Goal: Feedback & Contribution: Contribute content

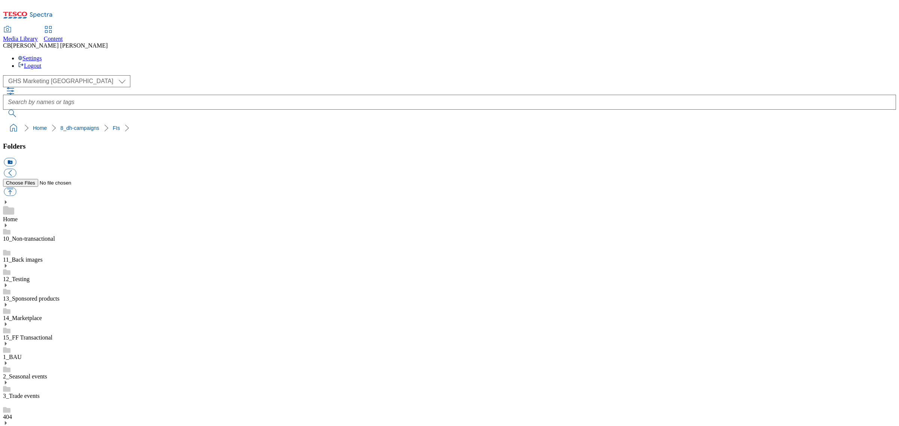
scroll to position [141, 0]
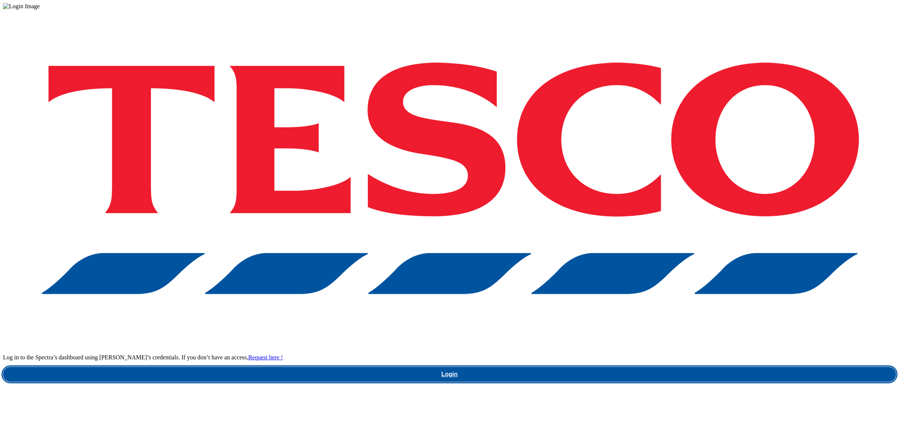
click at [653, 367] on link "Login" at bounding box center [449, 374] width 893 height 15
click at [649, 367] on link "Login" at bounding box center [449, 374] width 893 height 15
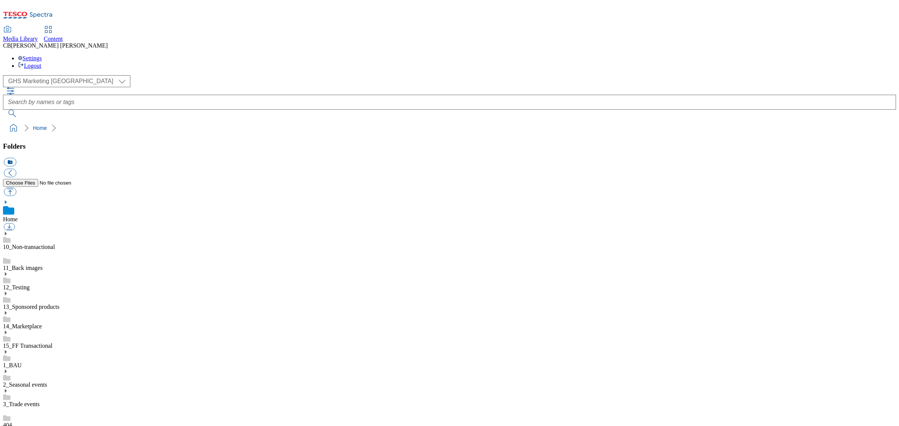
scroll to position [138, 0]
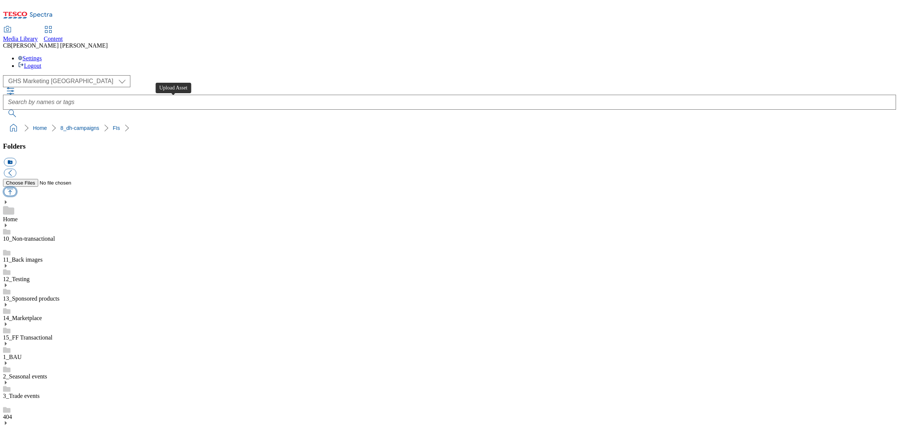
click at [16, 188] on button "button" at bounding box center [10, 192] width 12 height 9
type input "C:\fakepath\1756220022929-ad541898_Tabasco_Legobrand_2560X320_V2.jpg"
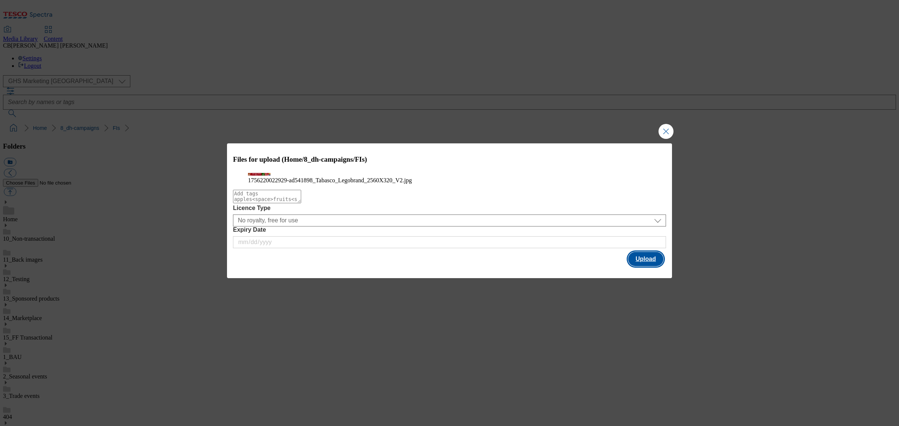
click at [650, 266] on button "Upload" at bounding box center [645, 259] width 35 height 14
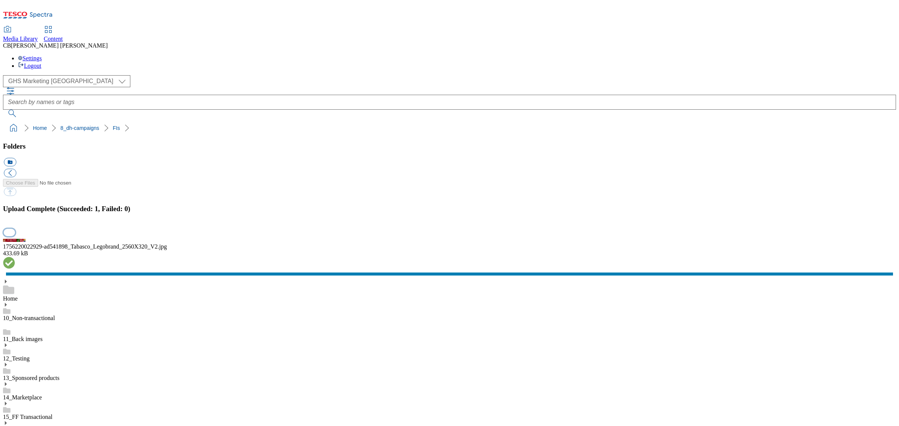
click at [15, 236] on button "button" at bounding box center [9, 232] width 11 height 7
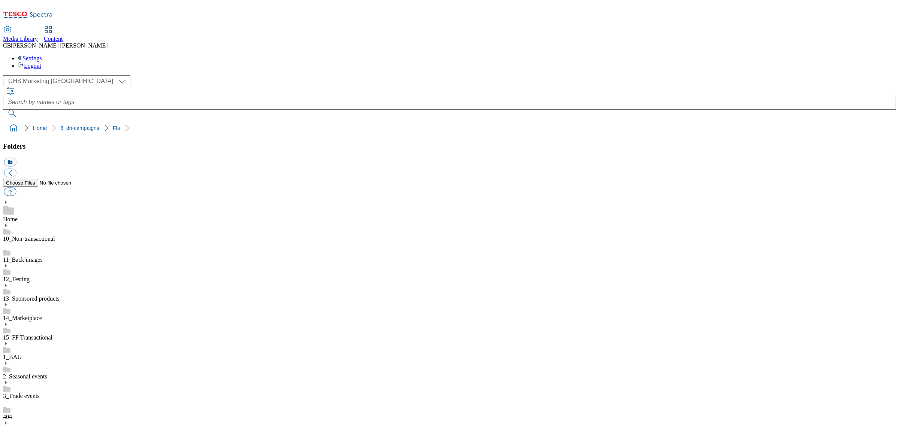
click at [16, 188] on button "button" at bounding box center [10, 192] width 12 height 9
type input "C:\fakepath\1755505890937-ad541800_Danone_Core_Strawberry_LegoBrand_918x138_V1.…"
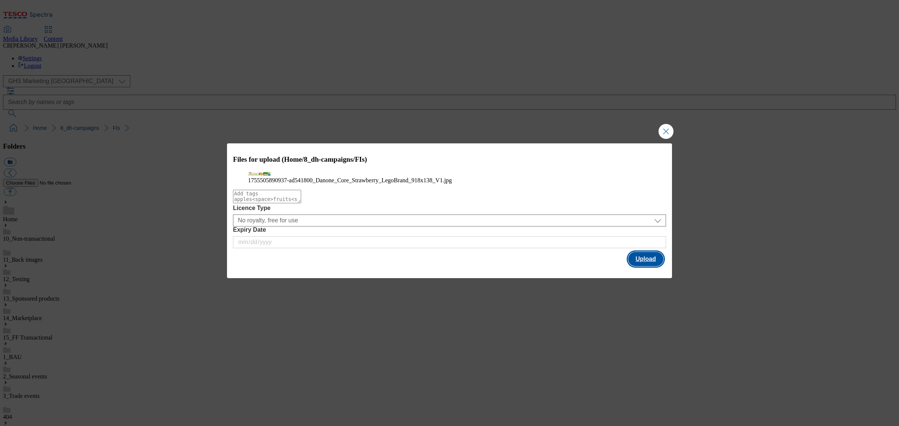
click at [645, 266] on button "Upload" at bounding box center [645, 259] width 35 height 14
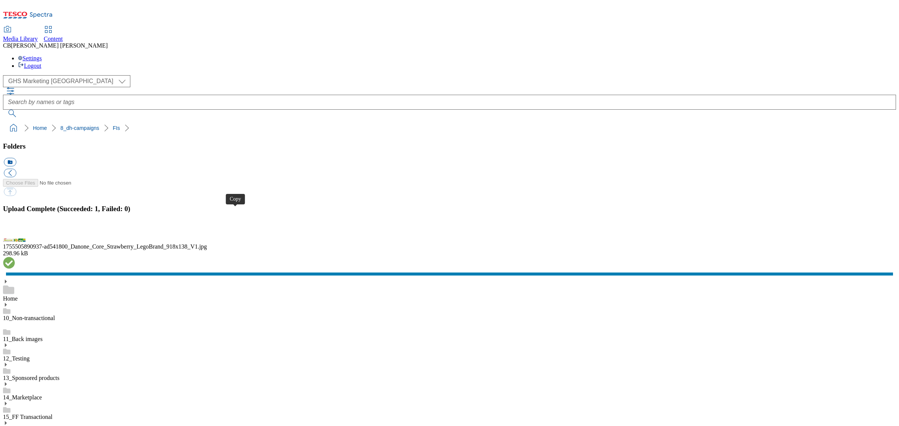
click at [15, 236] on button "button" at bounding box center [9, 232] width 11 height 7
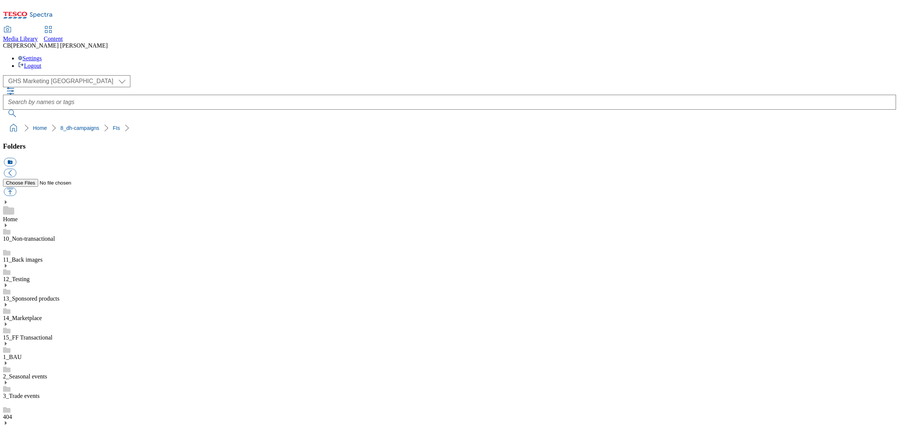
click at [16, 188] on button "button" at bounding box center [10, 192] width 12 height 9
type input "C:\fakepath\1755775221550-ad541549_Arla_Protein_Pots_LegoBrand_2560x320_V1.jpg"
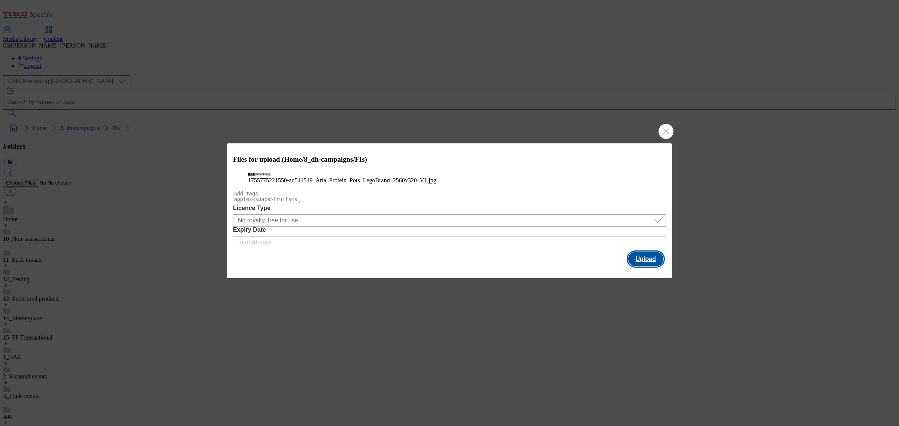
click at [646, 266] on button "Upload" at bounding box center [645, 259] width 35 height 14
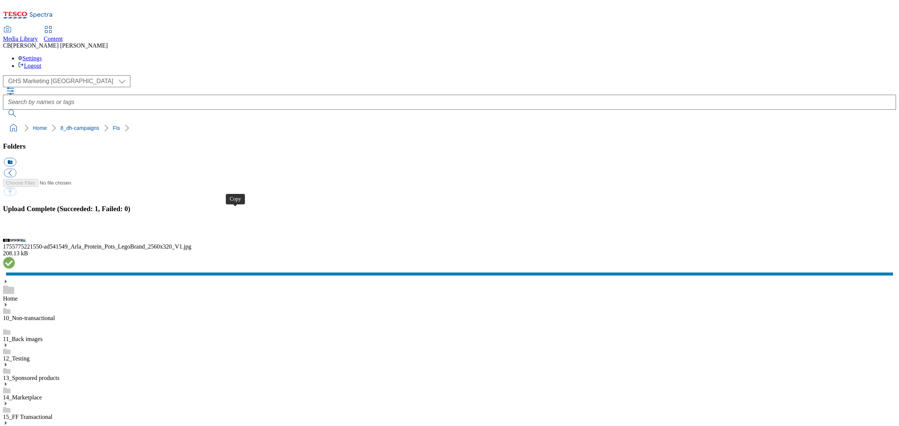
click at [15, 236] on button "button" at bounding box center [9, 232] width 11 height 7
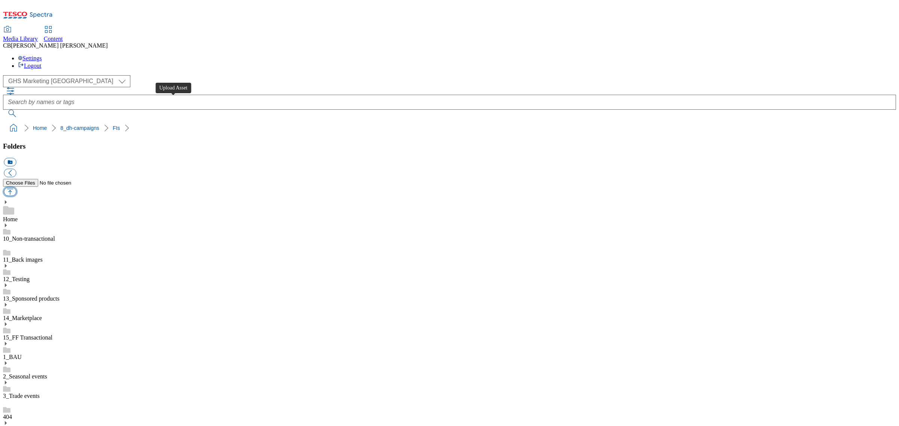
click at [16, 188] on button "button" at bounding box center [10, 192] width 12 height 9
type input "C:\fakepath\1755851859876-ad541385_Cravendale_Legobrand_918x138_V2.jpg"
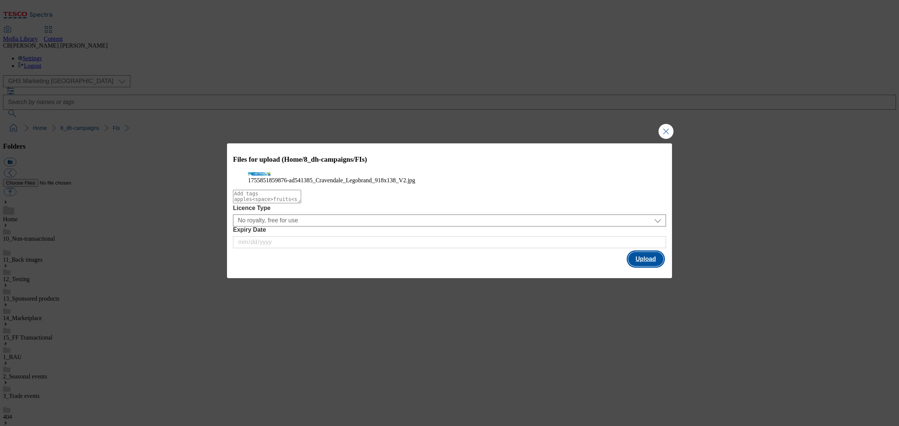
click at [647, 266] on button "Upload" at bounding box center [645, 259] width 35 height 14
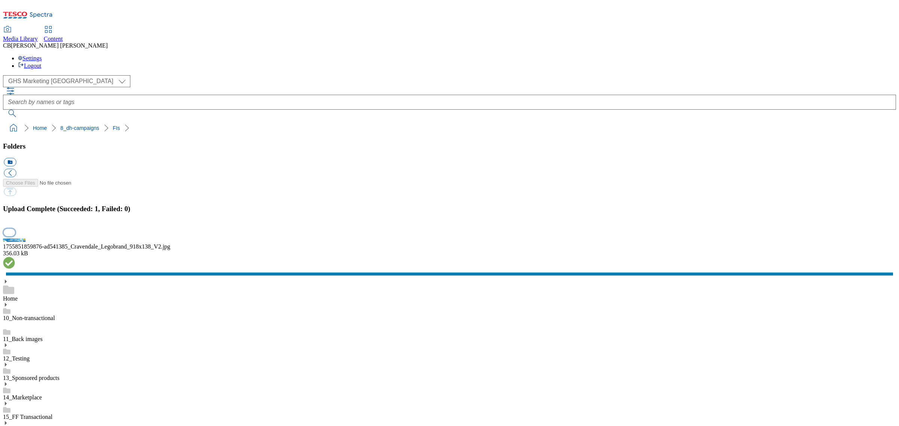
click at [15, 236] on button "button" at bounding box center [9, 232] width 11 height 7
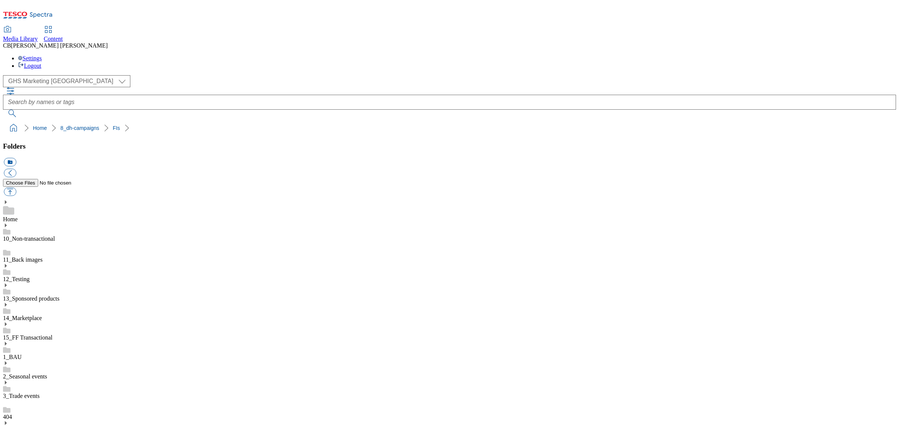
click at [16, 188] on button "button" at bounding box center [10, 192] width 12 height 9
type input "C:\fakepath\1755598029883-ad541107_Alpro_LegoBrand_2560x320_V2.jpg"
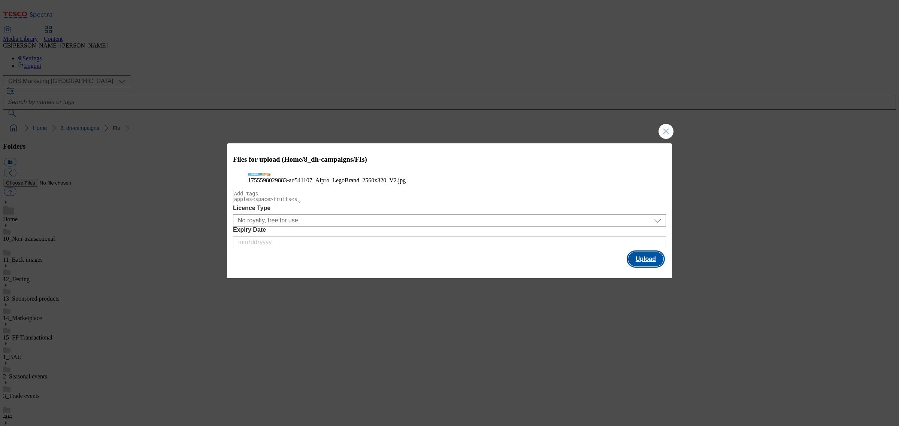
click at [646, 266] on button "Upload" at bounding box center [645, 259] width 35 height 14
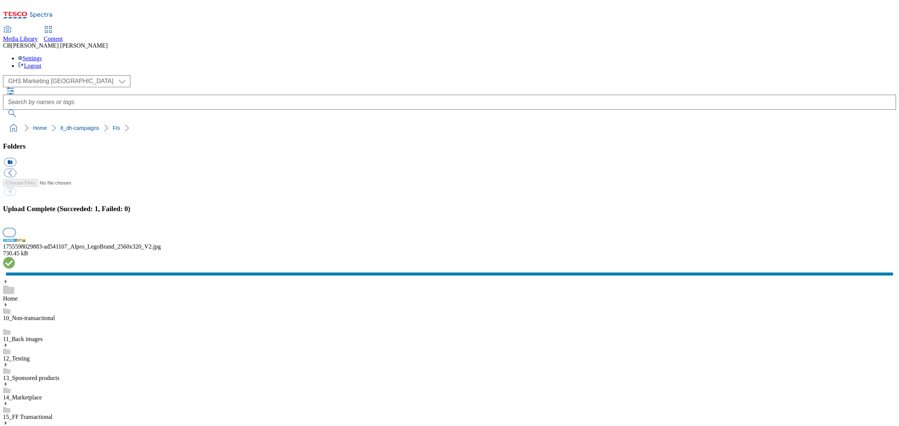
click at [15, 236] on button "button" at bounding box center [9, 232] width 11 height 7
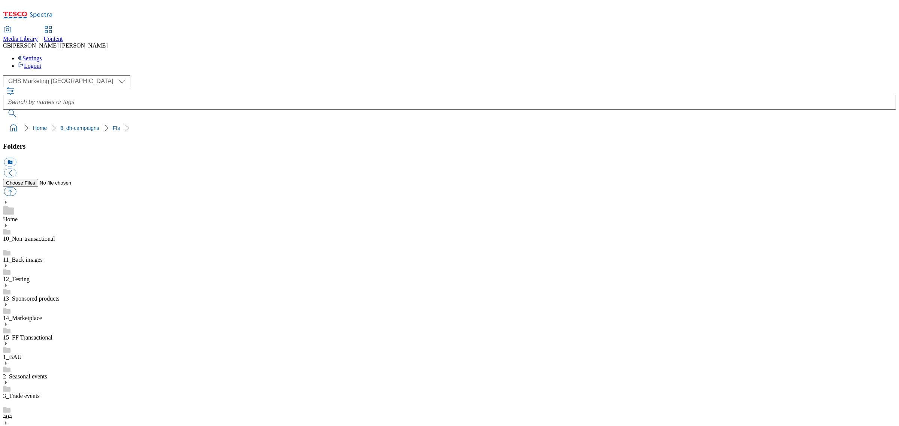
click at [16, 188] on button "button" at bounding box center [10, 192] width 12 height 9
type input "C:\fakepath\1755763161296-ad540948_Branston_LegoBrand_2560x320_V1.jpg"
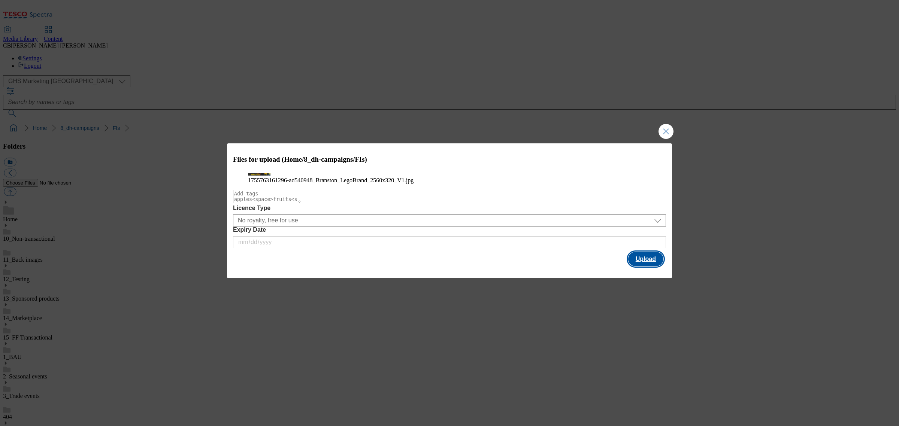
click at [649, 266] on button "Upload" at bounding box center [645, 259] width 35 height 14
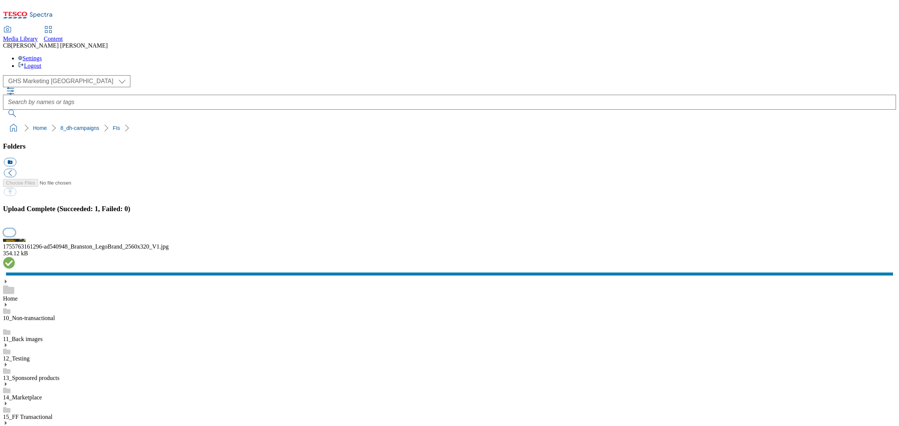
click at [15, 236] on button "button" at bounding box center [9, 232] width 11 height 7
